Goal: Task Accomplishment & Management: Manage account settings

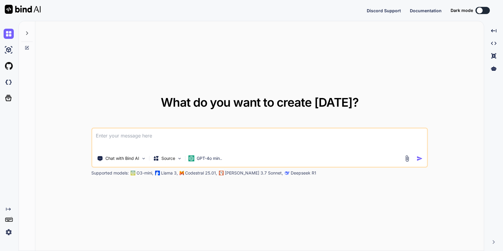
click at [11, 231] on img at bounding box center [9, 232] width 10 height 10
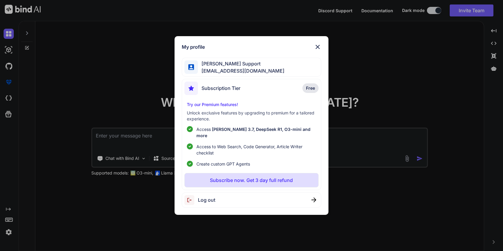
click at [204, 195] on div "Log out" at bounding box center [199, 200] width 31 height 10
type textarea "x"
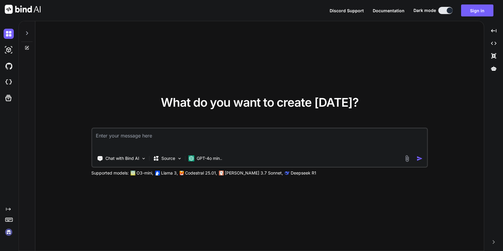
click at [12, 236] on img at bounding box center [9, 232] width 10 height 10
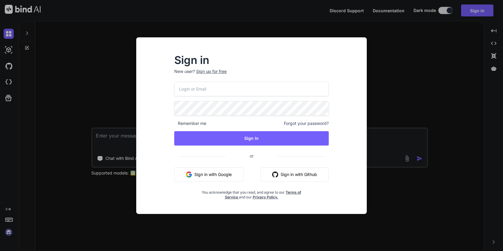
click at [210, 89] on input "email" at bounding box center [251, 89] width 154 height 15
paste input "indai.lion023!$"
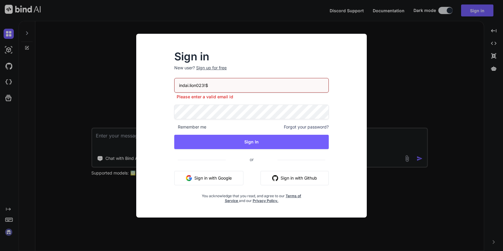
click at [204, 84] on input "indai.lion023!$" at bounding box center [251, 85] width 154 height 15
paste input "[EMAIL_ADDRESS][DOMAIN_NAME]"
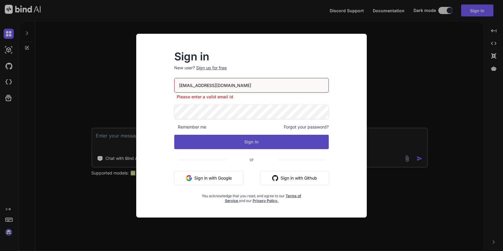
type input "[EMAIL_ADDRESS][DOMAIN_NAME]"
click at [254, 143] on button "Sign In" at bounding box center [251, 142] width 154 height 14
